Goal: Information Seeking & Learning: Learn about a topic

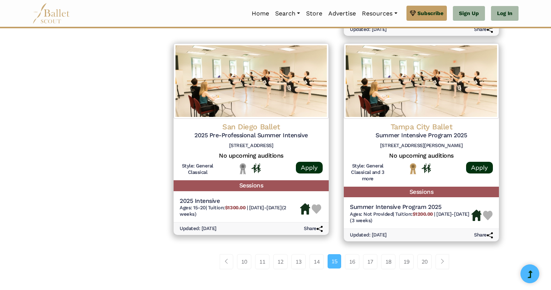
scroll to position [997, 0]
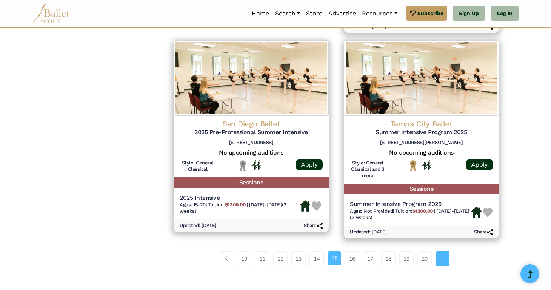
click at [448, 251] on link "Page navigation example" at bounding box center [443, 258] width 14 height 15
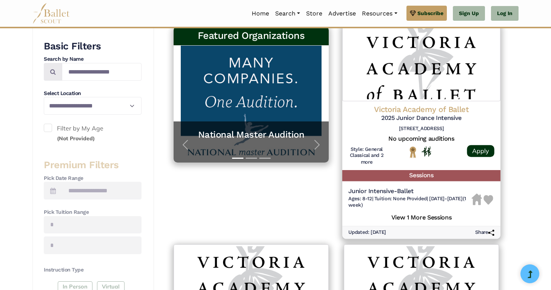
scroll to position [211, 0]
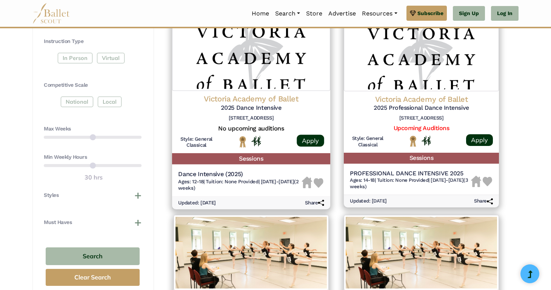
scroll to position [380, 0]
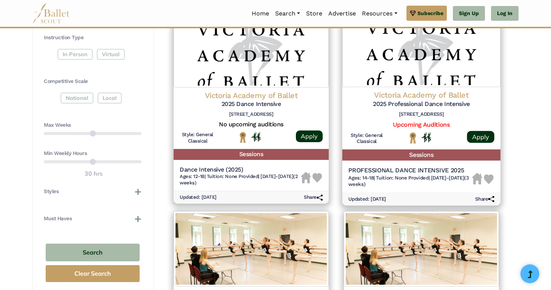
click at [433, 98] on h4 "Victoria Academy of Ballet" at bounding box center [421, 95] width 146 height 10
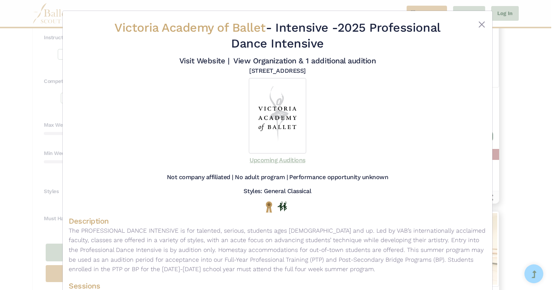
click at [269, 162] on link "Upcoming Auditions" at bounding box center [277, 160] width 55 height 7
click at [478, 25] on button "Close" at bounding box center [481, 24] width 9 height 9
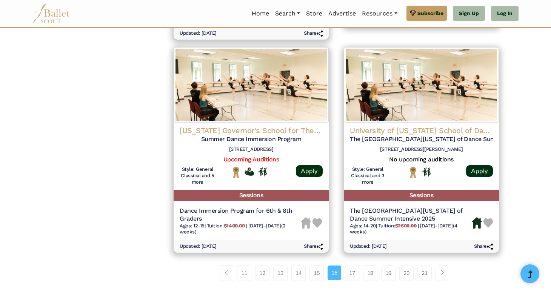
scroll to position [965, 0]
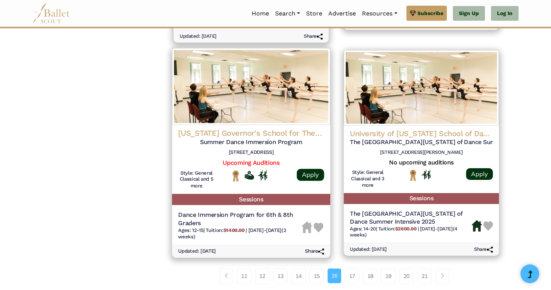
click at [279, 127] on div "South Carolina Governor's School for The Arts Summer Dance Immersion Program 15…" at bounding box center [251, 159] width 158 height 69
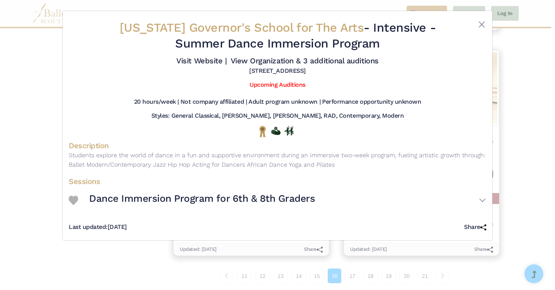
click at [475, 22] on div at bounding box center [468, 37] width 35 height 34
click at [480, 22] on button "Close" at bounding box center [481, 24] width 9 height 9
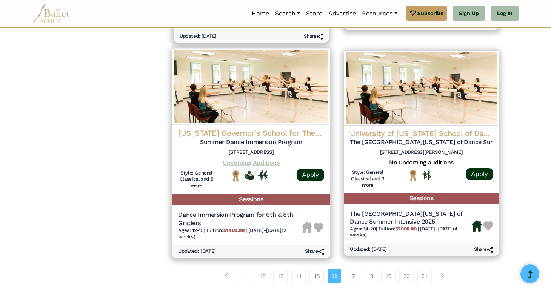
click at [271, 165] on link "Upcoming Auditions" at bounding box center [251, 162] width 57 height 7
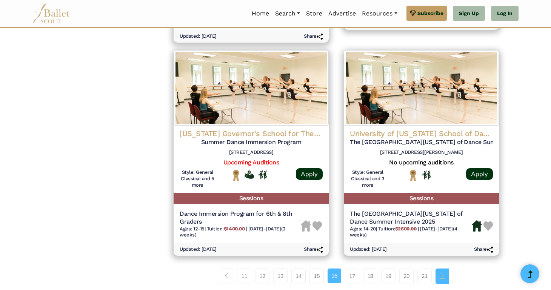
click at [441, 275] on span "Page navigation example" at bounding box center [442, 275] width 5 height 5
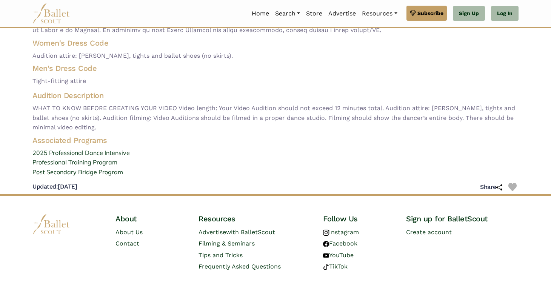
scroll to position [239, 0]
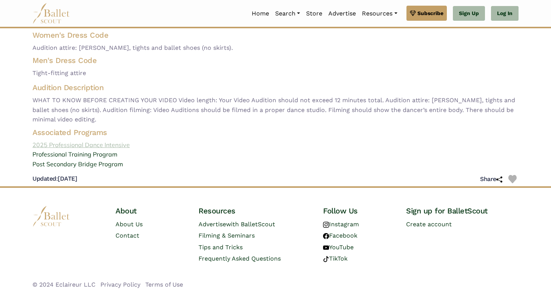
click at [94, 143] on link "2025 Professional Dance Intensive" at bounding box center [275, 145] width 498 height 10
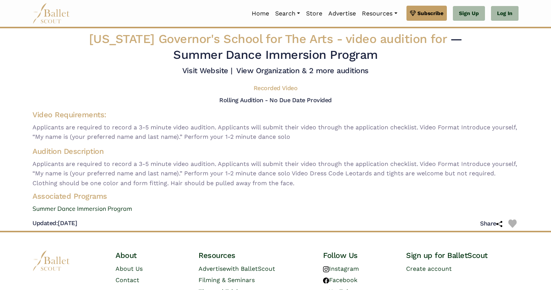
click at [249, 105] on div "[US_STATE] Governor's School for The Arts - video audition for — Summer Dance I…" at bounding box center [275, 131] width 498 height 200
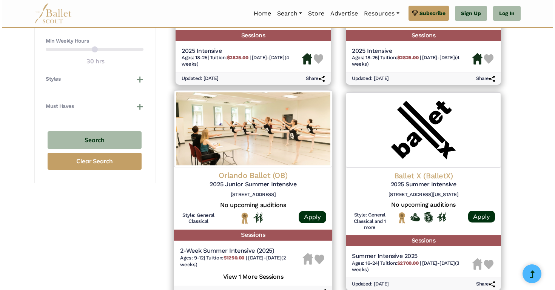
scroll to position [493, 0]
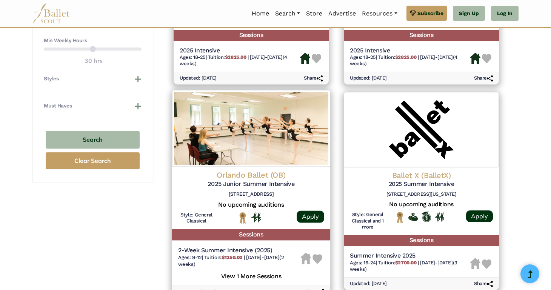
click at [264, 175] on h4 "Orlando Ballet (OB)" at bounding box center [251, 175] width 146 height 10
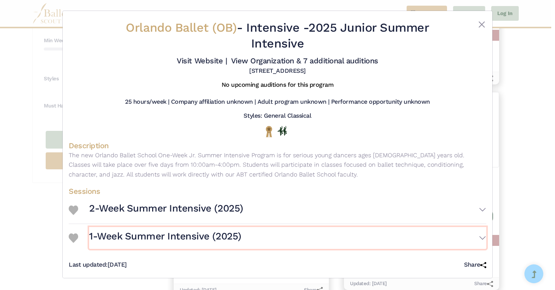
click at [358, 241] on button "1-Week Summer Intensive (2025)" at bounding box center [287, 238] width 397 height 22
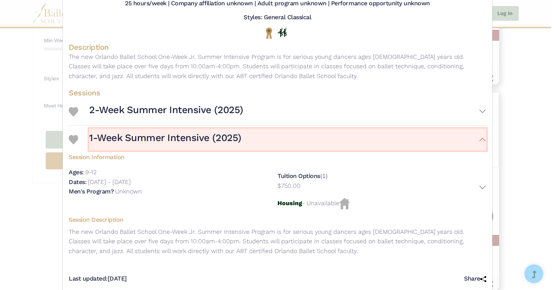
scroll to position [100, 0]
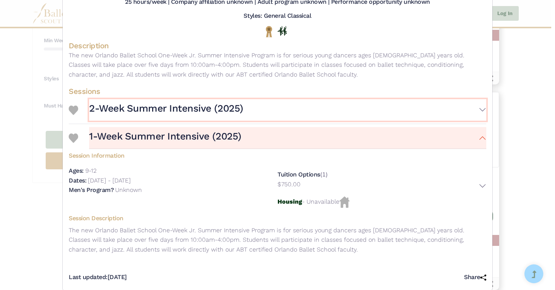
click at [335, 110] on button "2-Week Summer Intensive (2025)" at bounding box center [287, 110] width 397 height 22
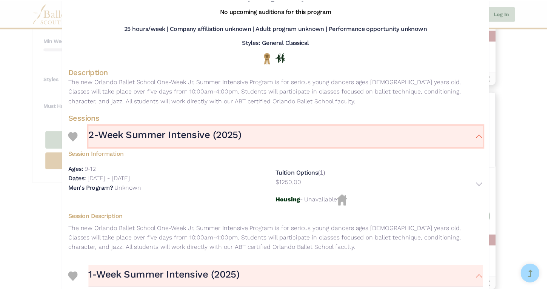
scroll to position [0, 0]
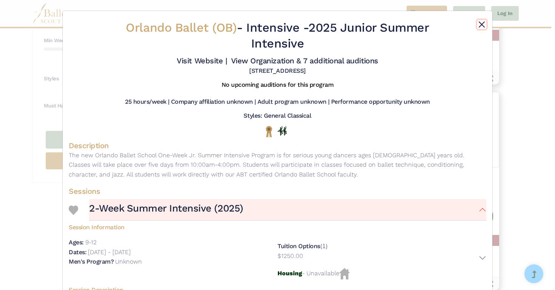
click at [479, 20] on button "Close" at bounding box center [481, 24] width 9 height 9
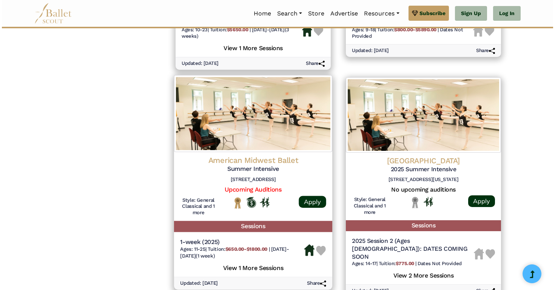
scroll to position [940, 0]
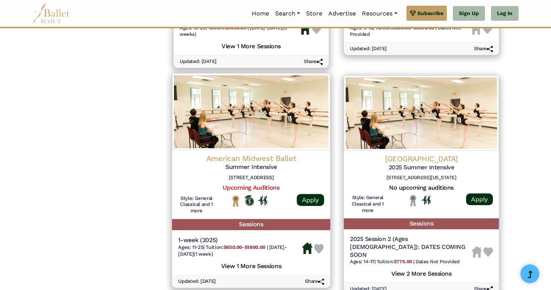
click at [223, 162] on h4 "American Midwest Ballet" at bounding box center [251, 158] width 146 height 10
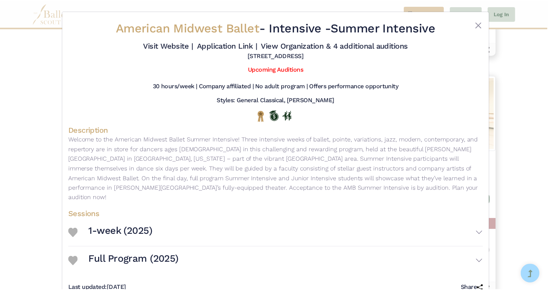
scroll to position [12, 0]
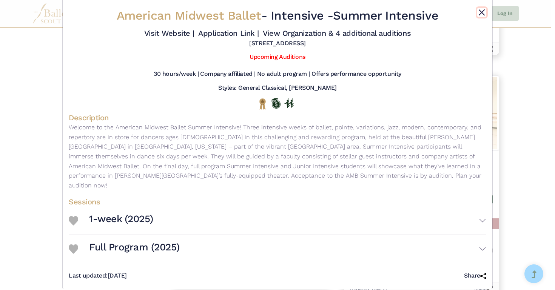
click at [477, 13] on button "Close" at bounding box center [481, 12] width 9 height 9
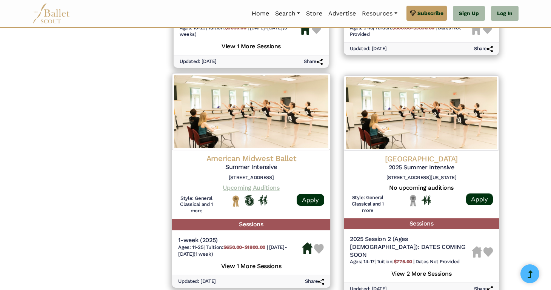
click at [261, 188] on link "Upcoming Auditions" at bounding box center [251, 187] width 57 height 7
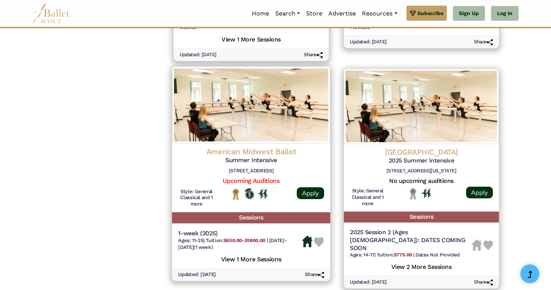
scroll to position [949, 0]
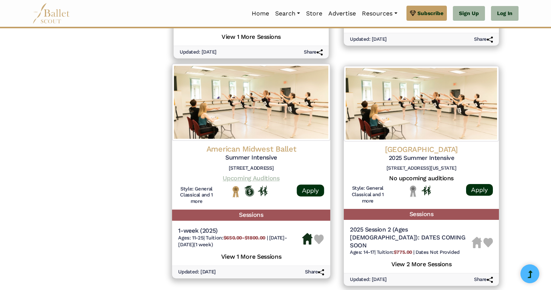
click at [238, 176] on link "Upcoming Auditions" at bounding box center [251, 178] width 57 height 7
click at [262, 179] on link "Upcoming Auditions" at bounding box center [251, 178] width 57 height 7
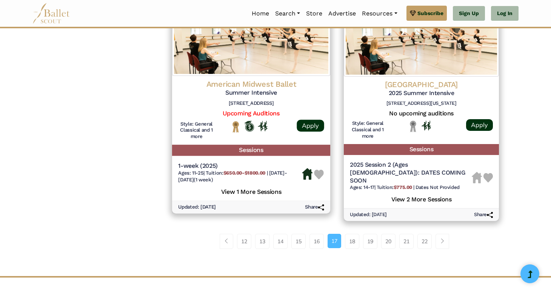
scroll to position [1037, 0]
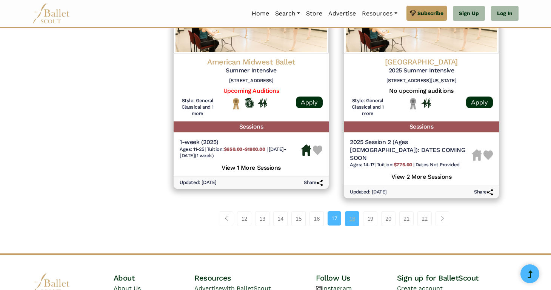
click at [353, 214] on link "18" at bounding box center [352, 218] width 14 height 15
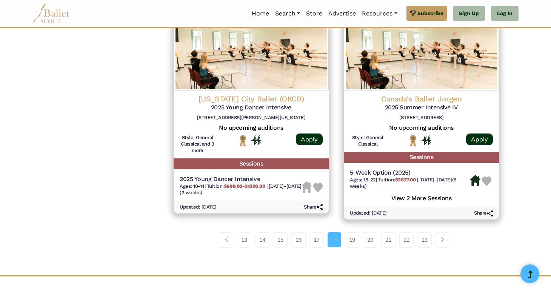
scroll to position [994, 0]
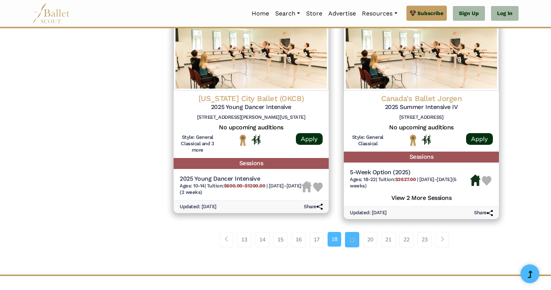
click at [345, 247] on link "19" at bounding box center [352, 239] width 14 height 15
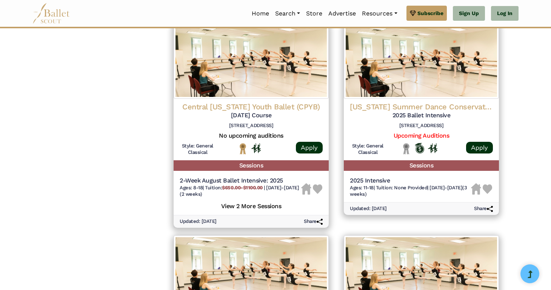
scroll to position [1007, 0]
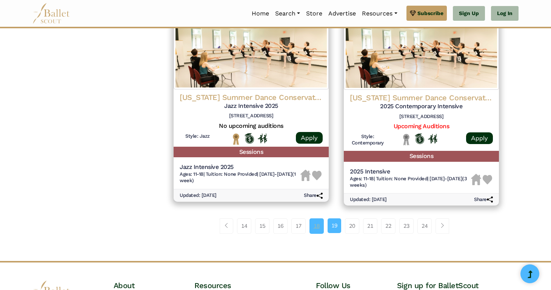
click at [317, 234] on link "18" at bounding box center [317, 226] width 14 height 15
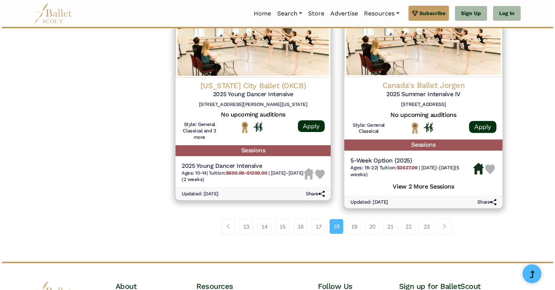
scroll to position [1006, 0]
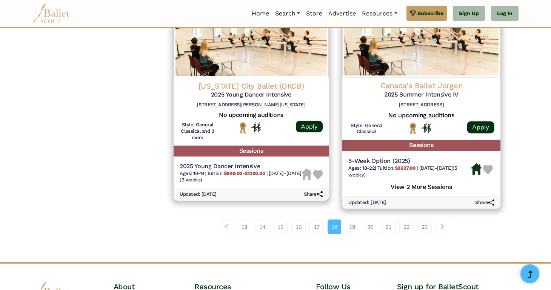
click at [422, 91] on h4 "Canada's Ballet Jorgen" at bounding box center [421, 86] width 146 height 10
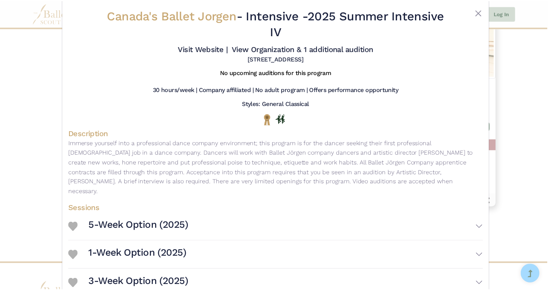
scroll to position [13, 0]
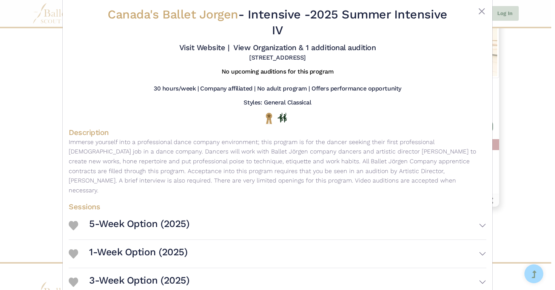
click at [465, 11] on div at bounding box center [468, 24] width 35 height 34
click at [474, 12] on div at bounding box center [468, 24] width 35 height 34
click at [481, 12] on button "Close" at bounding box center [481, 11] width 9 height 9
